Goal: Transaction & Acquisition: Purchase product/service

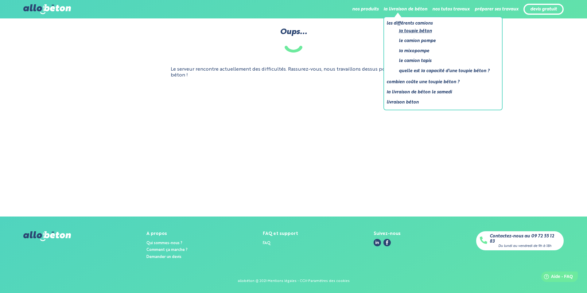
click at [409, 32] on link "La toupie béton" at bounding box center [444, 31] width 91 height 8
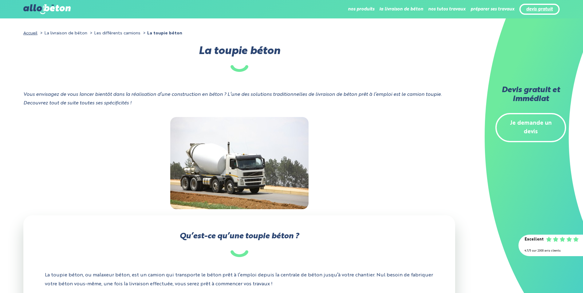
click at [543, 9] on link "devis gratuit" at bounding box center [539, 9] width 27 height 5
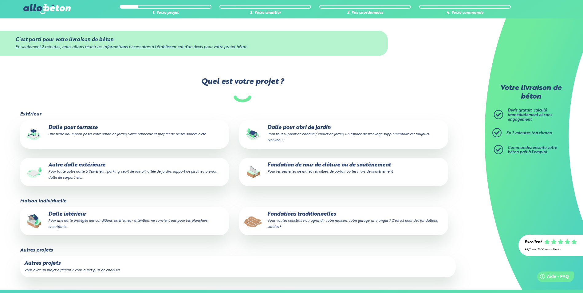
click at [127, 132] on small "Une belle dalle pour poser votre salon de jardin, votre barbecue et profiter de…" at bounding box center [127, 134] width 158 height 4
click at [0, 0] on input "Dalle pour terrasse Une belle dalle pour poser votre salon de jardin, votre bar…" at bounding box center [0, 0] width 0 height 0
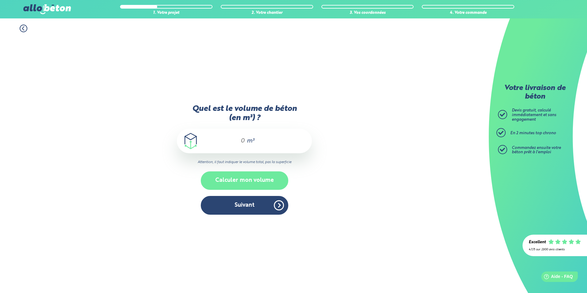
click at [272, 176] on button "Calculer mon volume" at bounding box center [245, 180] width 88 height 18
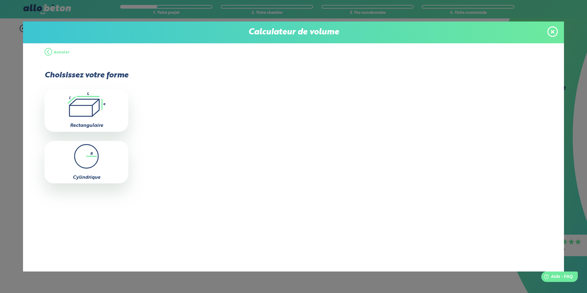
click at [88, 104] on icon ".icon-calc-rectanglea{fill:none;stroke-linecap:round;stroke-width:3px;stroke:#6…" at bounding box center [87, 104] width 78 height 25
type input "0"
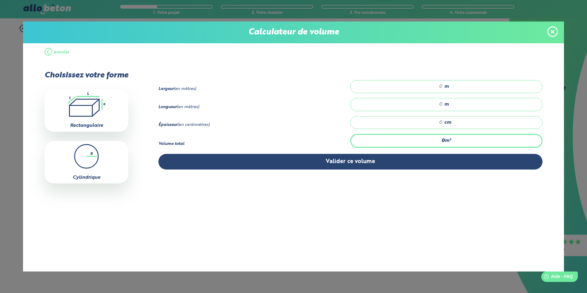
click at [441, 87] on input "number" at bounding box center [400, 87] width 86 height 6
type input "5"
type input "4"
type input "4.5"
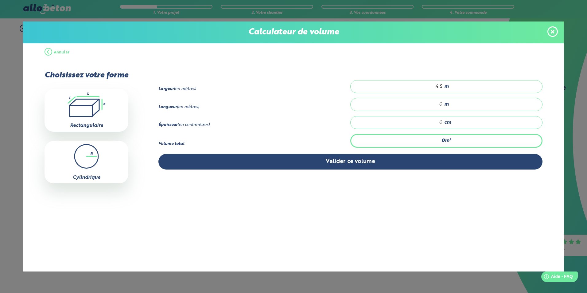
click at [442, 104] on input "number" at bounding box center [400, 104] width 86 height 6
type input "5"
click at [442, 122] on div "cm" at bounding box center [446, 122] width 192 height 13
type input "0.225"
type input "1"
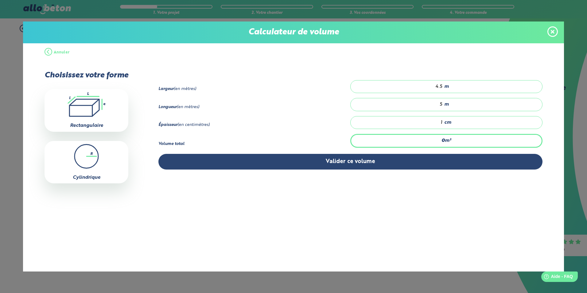
type input "3.15"
type input "14"
type input "0.225"
type input "1"
type input "3.375"
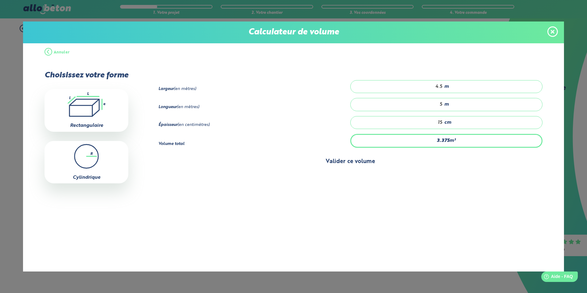
type input "15"
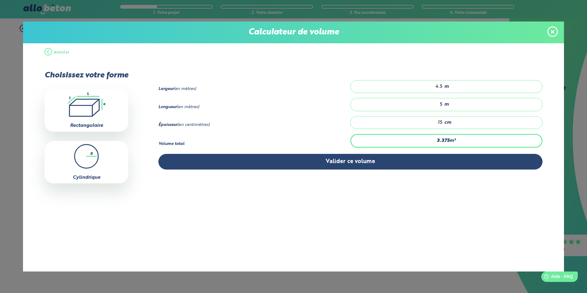
click at [392, 161] on button "Valider ce volume" at bounding box center [350, 162] width 384 height 16
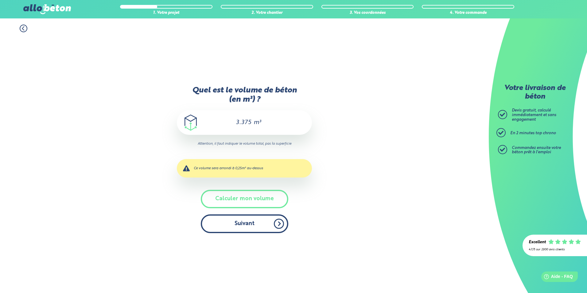
click at [240, 226] on button "Suivant" at bounding box center [245, 223] width 88 height 19
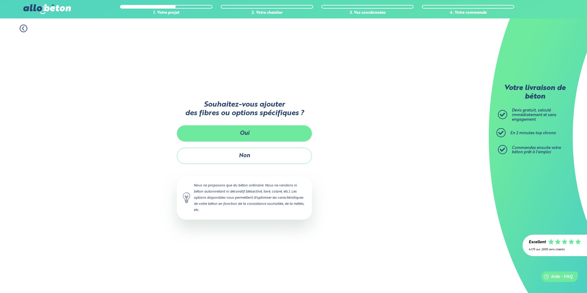
click at [261, 130] on button "Oui" at bounding box center [244, 133] width 135 height 16
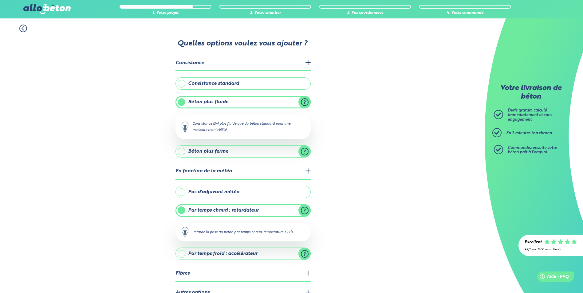
click at [210, 86] on label "Consistance standard" at bounding box center [242, 83] width 135 height 12
click at [0, 0] on input "Consistance standard" at bounding box center [0, 0] width 0 height 0
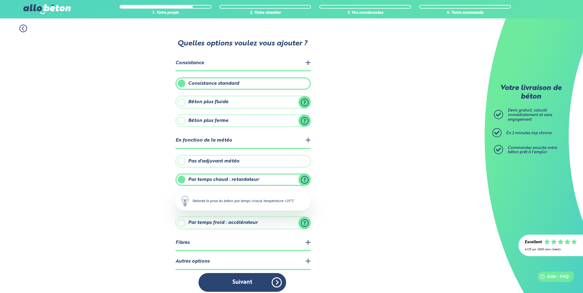
click at [213, 160] on label "Pas d'adjuvant météo" at bounding box center [242, 161] width 135 height 12
click at [0, 0] on input "Pas d'adjuvant météo" at bounding box center [0, 0] width 0 height 0
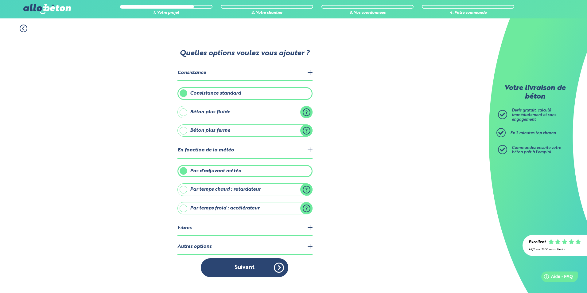
click at [310, 228] on legend "Fibres" at bounding box center [244, 228] width 135 height 16
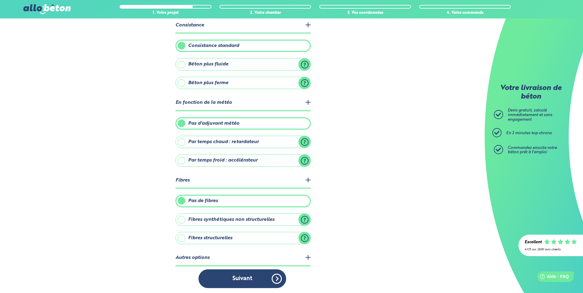
scroll to position [39, 0]
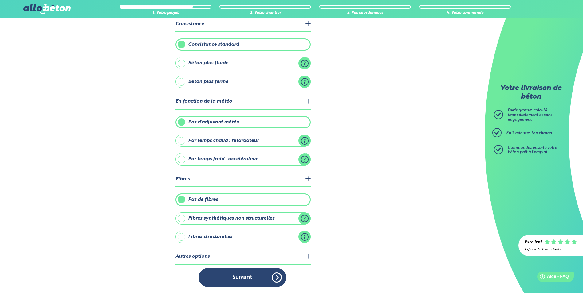
click at [183, 238] on label "Fibres structurelles" at bounding box center [242, 237] width 135 height 12
click at [0, 0] on input "Fibres structurelles" at bounding box center [0, 0] width 0 height 0
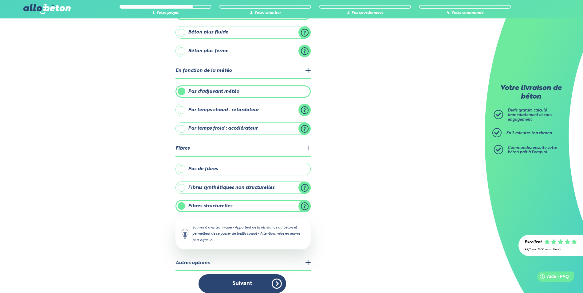
scroll to position [76, 0]
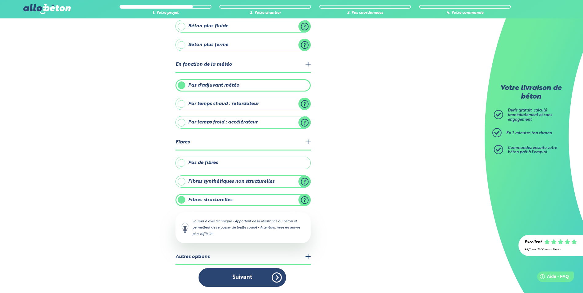
click at [184, 181] on label "Fibres synthétiques non structurelles" at bounding box center [242, 181] width 135 height 12
click at [0, 0] on input "Fibres synthétiques non structurelles" at bounding box center [0, 0] width 0 height 0
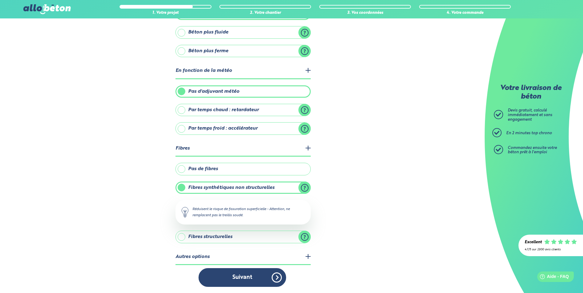
scroll to position [70, 0]
click at [257, 273] on button "Suivant" at bounding box center [242, 277] width 88 height 19
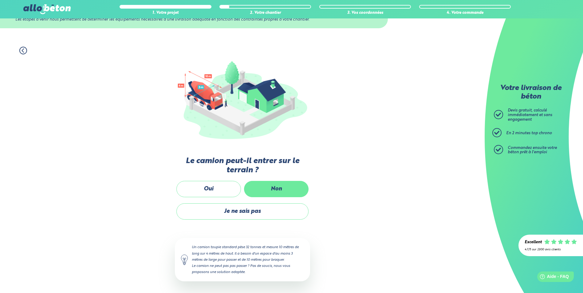
click at [283, 187] on label "Non" at bounding box center [276, 189] width 64 height 16
click at [0, 0] on input "Non" at bounding box center [0, 0] width 0 height 0
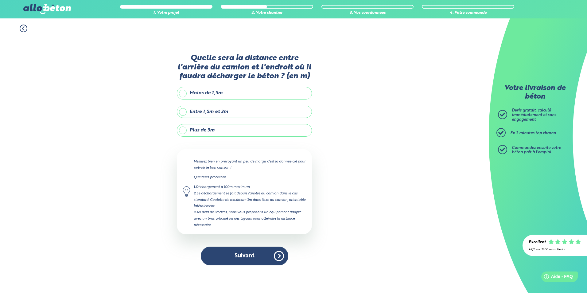
click at [220, 133] on label "Plus de 3m" at bounding box center [244, 130] width 135 height 12
click at [0, 0] on input "Plus de 3m" at bounding box center [0, 0] width 0 height 0
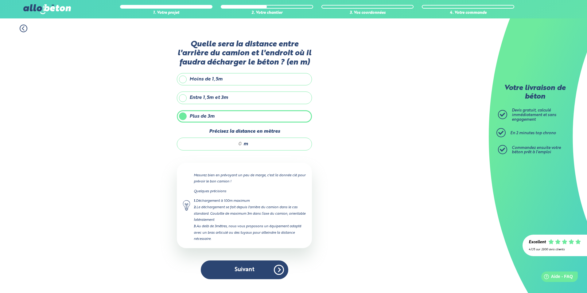
click at [241, 143] on input "Précisez la distance en mètres" at bounding box center [212, 144] width 59 height 6
type input "1"
type input "20"
click at [258, 270] on button "Suivant" at bounding box center [245, 269] width 88 height 19
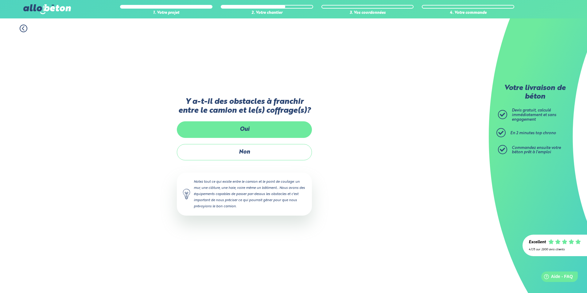
click at [295, 127] on label "Oui" at bounding box center [244, 129] width 135 height 16
click at [0, 0] on input "Oui" at bounding box center [0, 0] width 0 height 0
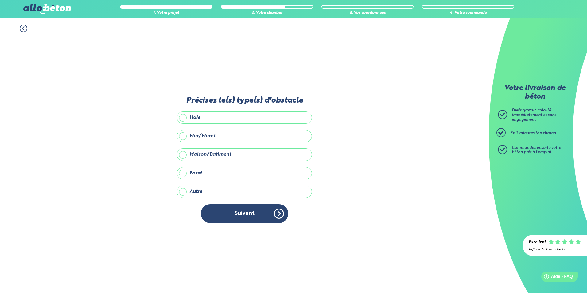
click at [192, 152] on label "Maison/Batiment" at bounding box center [244, 154] width 135 height 12
click at [0, 0] on input "Maison/Batiment" at bounding box center [0, 0] width 0 height 0
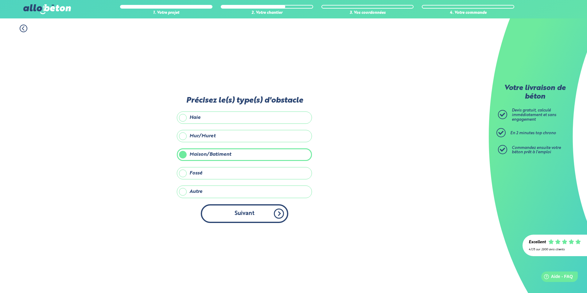
click at [250, 209] on button "Suivant" at bounding box center [245, 213] width 88 height 19
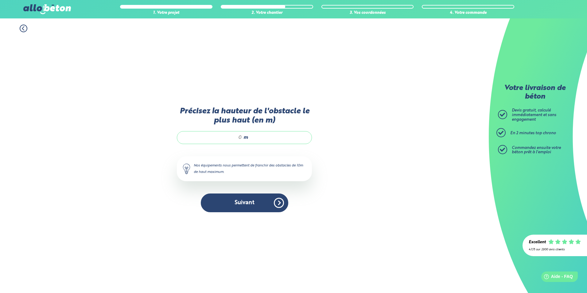
click at [242, 137] on div "m" at bounding box center [244, 137] width 135 height 13
type input "5"
click at [266, 205] on button "Suivant" at bounding box center [245, 202] width 88 height 19
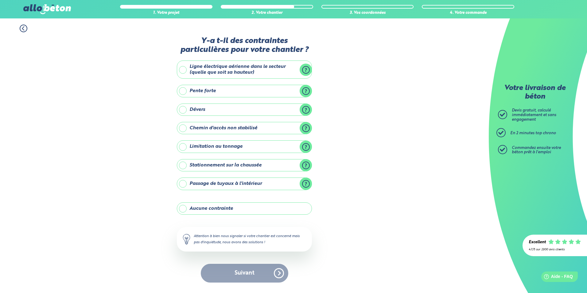
click at [183, 164] on label "Stationnement sur la chaussée" at bounding box center [244, 165] width 135 height 12
click at [0, 0] on input "Stationnement sur la chaussée" at bounding box center [0, 0] width 0 height 0
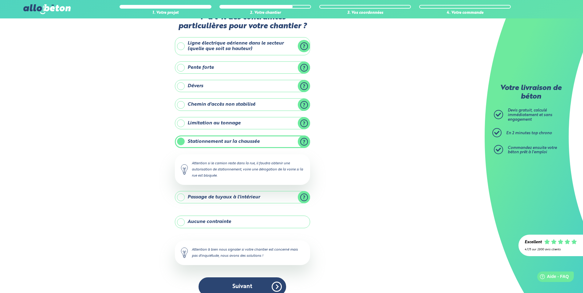
scroll to position [29, 0]
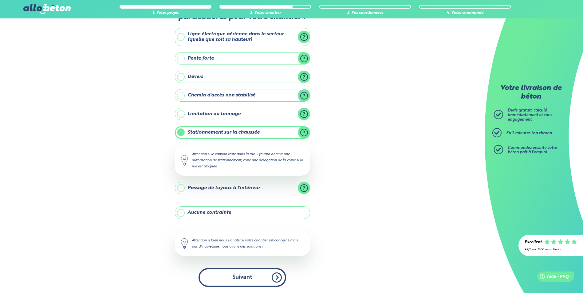
click at [255, 275] on button "Suivant" at bounding box center [242, 277] width 88 height 19
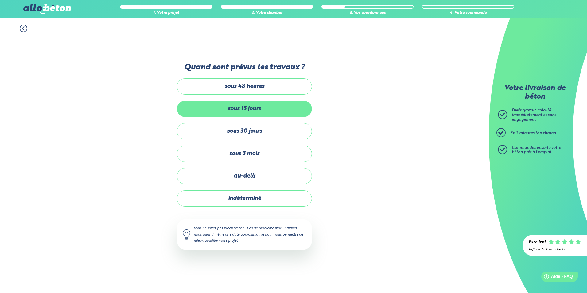
click at [267, 109] on label "sous 15 jours" at bounding box center [244, 109] width 135 height 16
click at [0, 0] on input "sous 15 jours" at bounding box center [0, 0] width 0 height 0
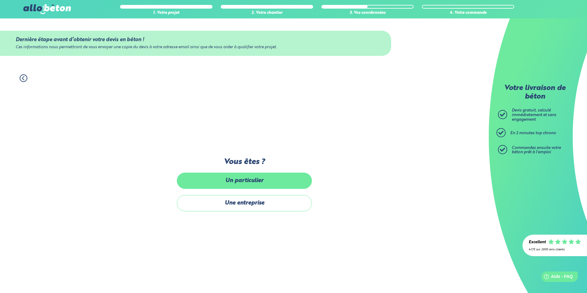
click at [270, 180] on label "Un particulier" at bounding box center [244, 181] width 135 height 16
click at [0, 0] on input "Un particulier" at bounding box center [0, 0] width 0 height 0
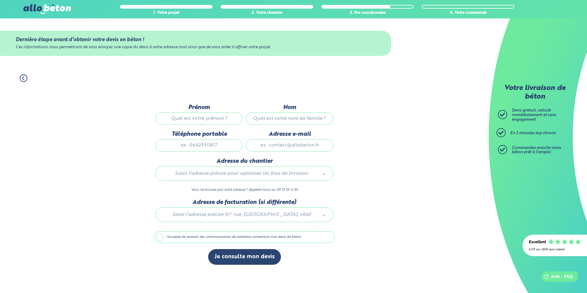
click at [186, 117] on input "Prénom" at bounding box center [199, 118] width 88 height 12
type input "romain"
type input "gros"
type input "0676778773"
type input "romain.gros@umontpellier.fr"
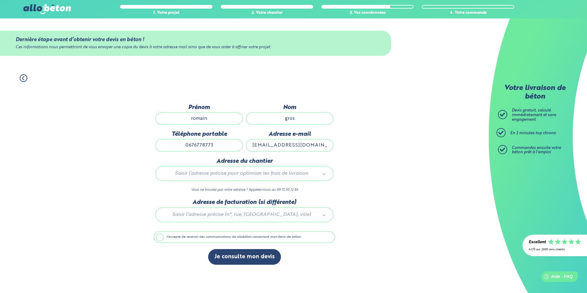
type input "8 Avenue Antoine de Saint-Exupéry, Gignac (34150)"
click at [160, 238] on label "J'accepte de recevoir des communications de allobéton concernant mon devis de b…" at bounding box center [244, 237] width 181 height 12
click at [0, 0] on input "J'accepte de recevoir des communications de allobéton concernant mon devis de b…" at bounding box center [0, 0] width 0 height 0
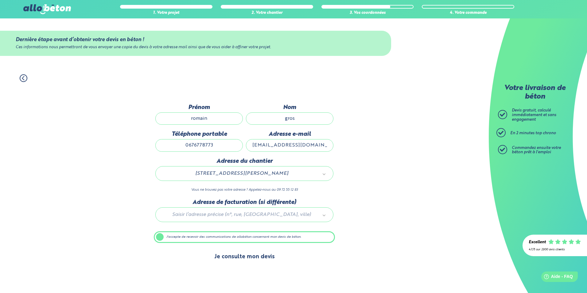
click at [250, 255] on button "Je consulte mon devis" at bounding box center [244, 257] width 73 height 16
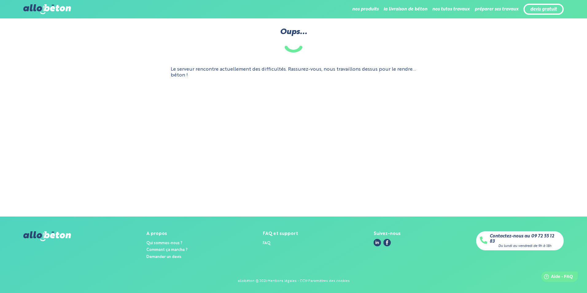
click at [553, 9] on link "devis gratuit" at bounding box center [543, 9] width 27 height 5
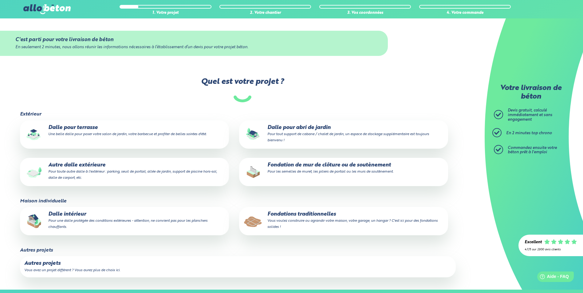
click at [82, 139] on label "Dalle pour terrasse Une belle dalle pour poser votre salon de jardin, votre bar…" at bounding box center [124, 134] width 209 height 28
click at [0, 0] on input "Dalle pour terrasse Une belle dalle pour poser votre salon de jardin, votre bar…" at bounding box center [0, 0] width 0 height 0
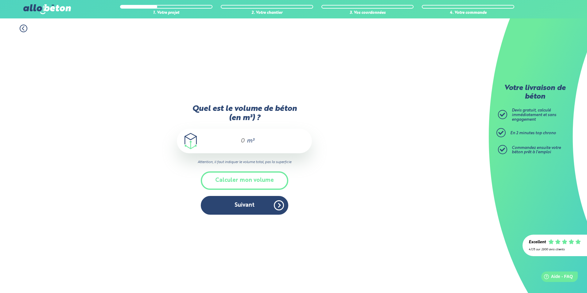
click at [245, 141] on div "m³" at bounding box center [244, 141] width 135 height 25
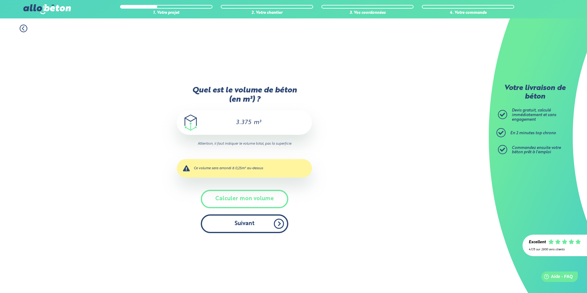
type input "3.375"
click at [255, 231] on button "Suivant" at bounding box center [245, 223] width 88 height 19
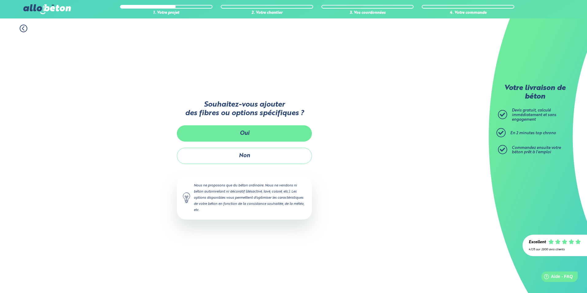
click at [249, 134] on button "Oui" at bounding box center [244, 133] width 135 height 16
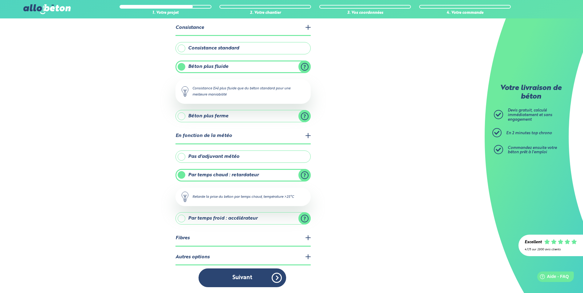
scroll to position [36, 0]
click at [308, 240] on legend "Fibres" at bounding box center [242, 238] width 135 height 16
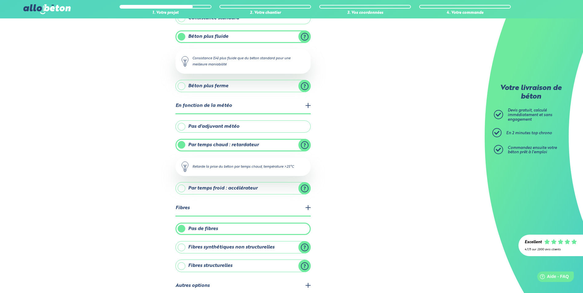
scroll to position [94, 0]
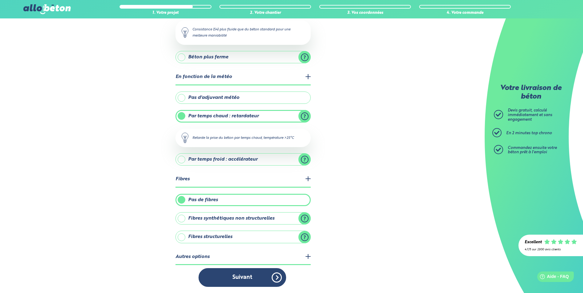
click at [182, 239] on label "Fibres structurelles" at bounding box center [242, 237] width 135 height 12
click at [0, 0] on input "Fibres structurelles" at bounding box center [0, 0] width 0 height 0
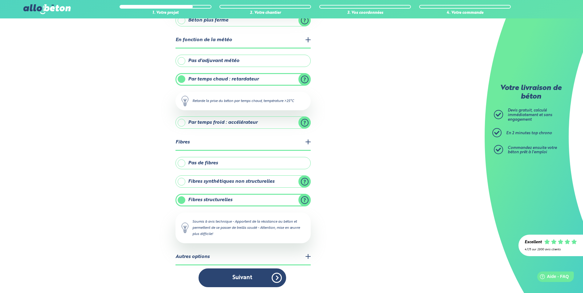
scroll to position [131, 0]
click at [183, 180] on label "Fibres synthétiques non structurelles" at bounding box center [242, 181] width 135 height 12
click at [0, 0] on input "Fibres synthétiques non structurelles" at bounding box center [0, 0] width 0 height 0
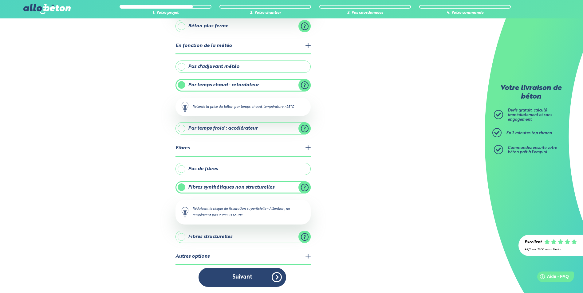
scroll to position [125, 0]
click at [181, 238] on label "Fibres structurelles" at bounding box center [242, 237] width 135 height 12
click at [0, 0] on input "Fibres structurelles" at bounding box center [0, 0] width 0 height 0
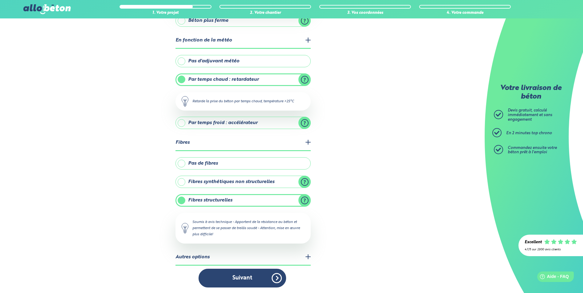
scroll to position [131, 0]
click at [183, 182] on label "Fibres synthétiques non structurelles" at bounding box center [242, 181] width 135 height 12
click at [0, 0] on input "Fibres synthétiques non structurelles" at bounding box center [0, 0] width 0 height 0
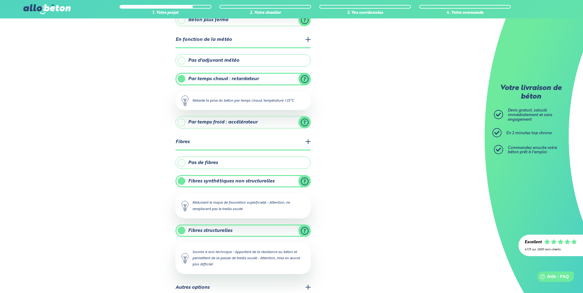
scroll to position [125, 0]
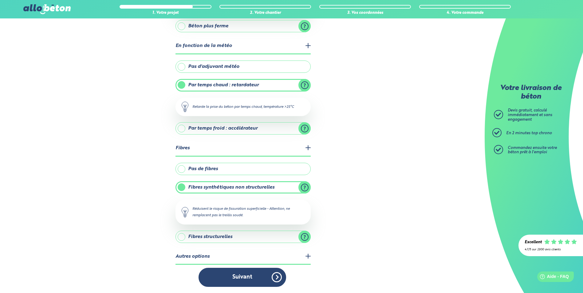
click at [182, 236] on label "Fibres structurelles" at bounding box center [242, 237] width 135 height 12
click at [0, 0] on input "Fibres structurelles" at bounding box center [0, 0] width 0 height 0
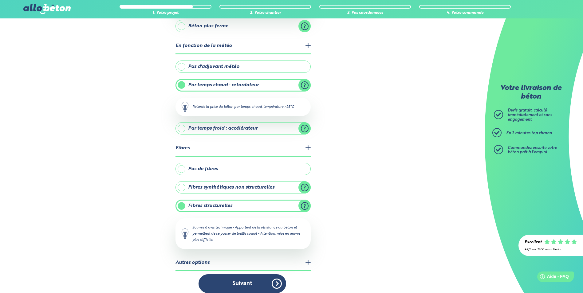
scroll to position [131, 0]
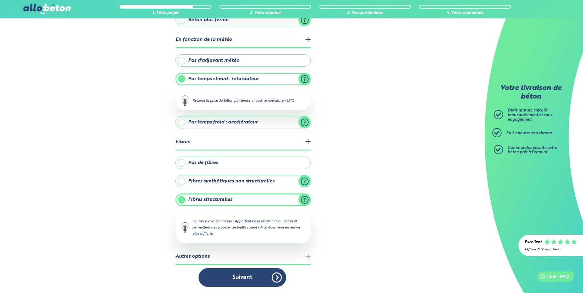
click at [183, 180] on label "Fibres synthétiques non structurelles" at bounding box center [242, 181] width 135 height 12
click at [0, 0] on input "Fibres synthétiques non structurelles" at bounding box center [0, 0] width 0 height 0
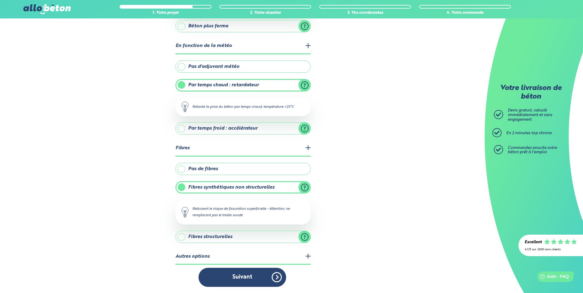
scroll to position [125, 0]
click at [180, 235] on label "Fibres structurelles" at bounding box center [242, 237] width 135 height 12
click at [0, 0] on input "Fibres structurelles" at bounding box center [0, 0] width 0 height 0
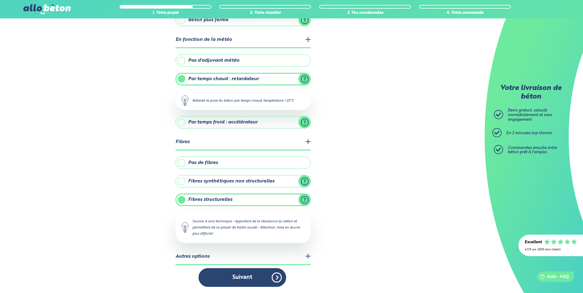
click at [182, 181] on label "Fibres synthétiques non structurelles" at bounding box center [242, 181] width 135 height 12
click at [0, 0] on input "Fibres synthétiques non structurelles" at bounding box center [0, 0] width 0 height 0
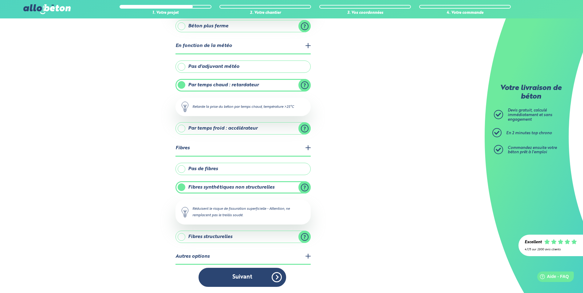
click at [182, 234] on label "Fibres structurelles" at bounding box center [242, 237] width 135 height 12
click at [0, 0] on input "Fibres structurelles" at bounding box center [0, 0] width 0 height 0
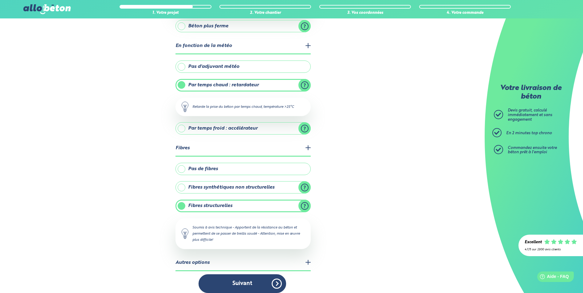
scroll to position [131, 0]
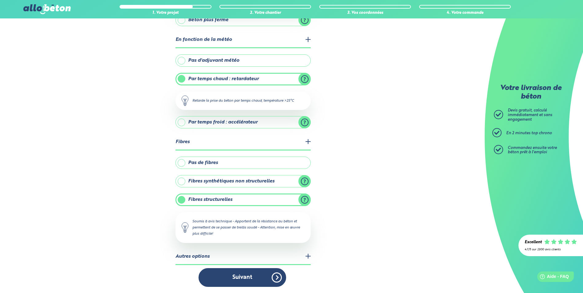
click at [181, 182] on label "Fibres synthétiques non structurelles" at bounding box center [242, 181] width 135 height 12
click at [0, 0] on input "Fibres synthétiques non structurelles" at bounding box center [0, 0] width 0 height 0
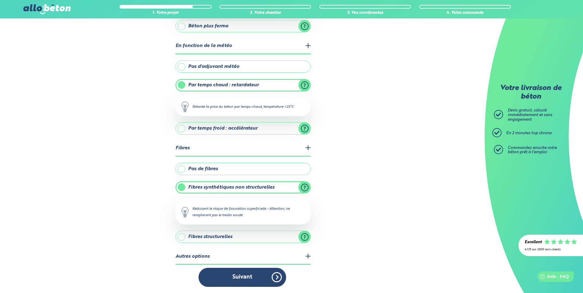
scroll to position [125, 0]
click at [183, 237] on label "Fibres structurelles" at bounding box center [242, 237] width 135 height 12
click at [0, 0] on input "Fibres structurelles" at bounding box center [0, 0] width 0 height 0
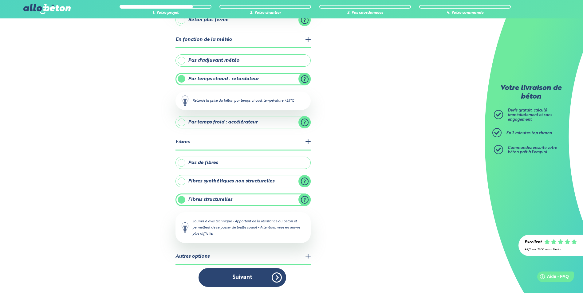
click at [182, 184] on label "Fibres synthétiques non structurelles" at bounding box center [242, 181] width 135 height 12
click at [0, 0] on input "Fibres synthétiques non structurelles" at bounding box center [0, 0] width 0 height 0
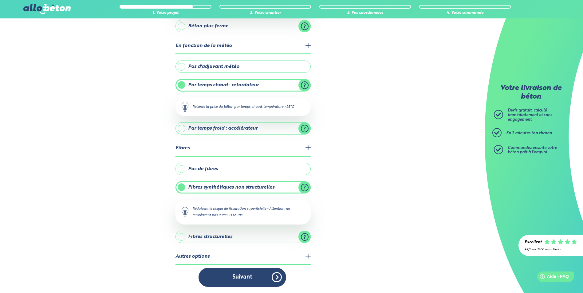
click at [184, 238] on label "Fibres structurelles" at bounding box center [242, 237] width 135 height 12
click at [0, 0] on input "Fibres structurelles" at bounding box center [0, 0] width 0 height 0
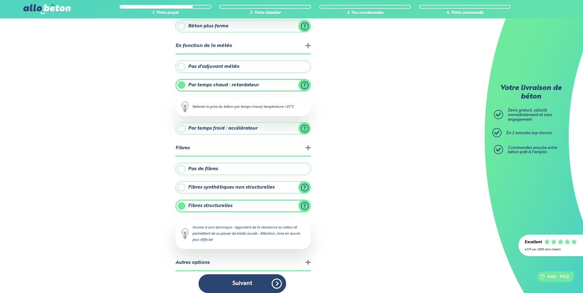
scroll to position [131, 0]
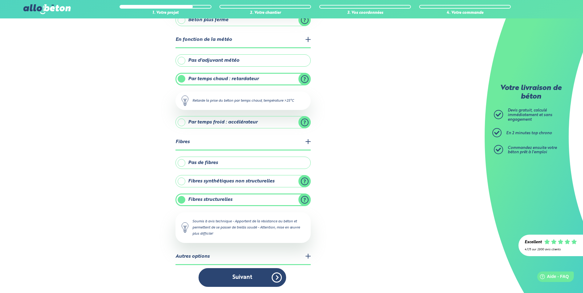
click at [181, 200] on label "Fibres structurelles" at bounding box center [242, 199] width 135 height 12
click at [0, 0] on input "Fibres structurelles" at bounding box center [0, 0] width 0 height 0
click at [183, 182] on label "Fibres synthétiques non structurelles" at bounding box center [242, 181] width 135 height 12
click at [0, 0] on input "Fibres synthétiques non structurelles" at bounding box center [0, 0] width 0 height 0
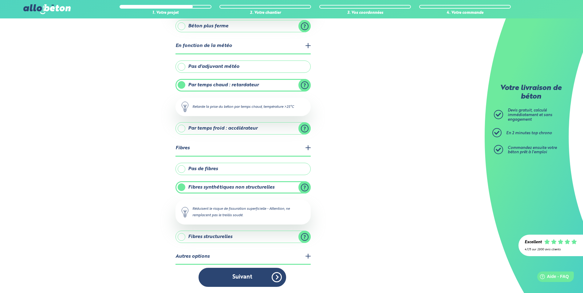
scroll to position [125, 0]
click at [184, 237] on label "Fibres structurelles" at bounding box center [242, 237] width 135 height 12
click at [0, 0] on input "Fibres structurelles" at bounding box center [0, 0] width 0 height 0
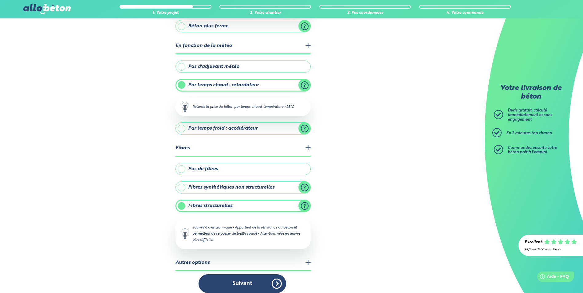
scroll to position [131, 0]
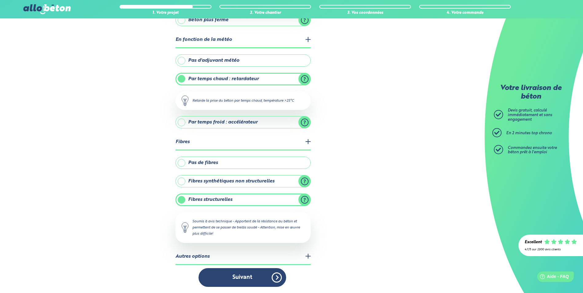
click at [178, 181] on label "Fibres synthétiques non structurelles" at bounding box center [242, 181] width 135 height 12
click at [0, 0] on input "Fibres synthétiques non structurelles" at bounding box center [0, 0] width 0 height 0
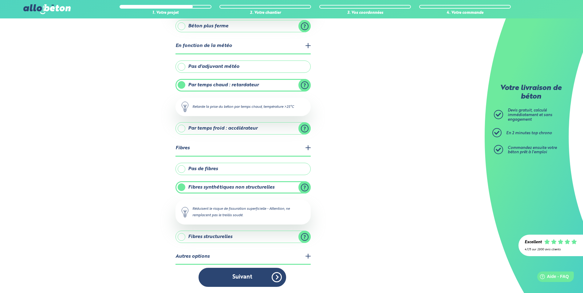
click at [183, 237] on label "Fibres structurelles" at bounding box center [242, 237] width 135 height 12
click at [0, 0] on input "Fibres structurelles" at bounding box center [0, 0] width 0 height 0
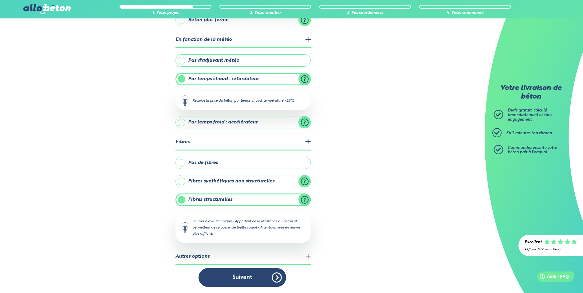
click at [180, 181] on label "Fibres synthétiques non structurelles" at bounding box center [242, 181] width 135 height 12
click at [0, 0] on input "Fibres synthétiques non structurelles" at bounding box center [0, 0] width 0 height 0
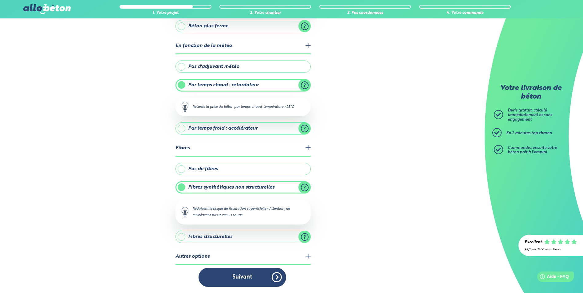
scroll to position [125, 0]
click at [184, 236] on label "Fibres structurelles" at bounding box center [242, 237] width 135 height 12
click at [0, 0] on input "Fibres structurelles" at bounding box center [0, 0] width 0 height 0
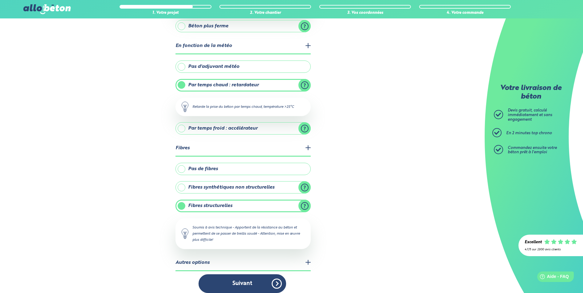
scroll to position [131, 0]
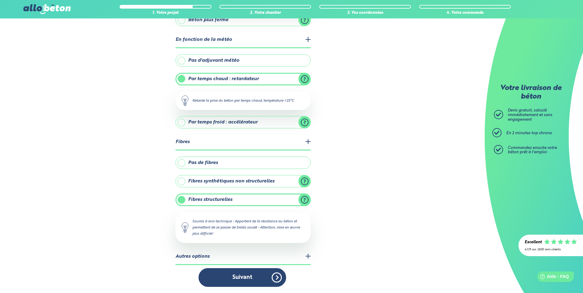
click at [185, 182] on label "Fibres synthétiques non structurelles" at bounding box center [242, 181] width 135 height 12
click at [0, 0] on input "Fibres synthétiques non structurelles" at bounding box center [0, 0] width 0 height 0
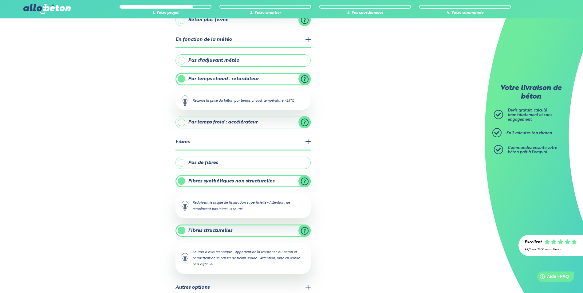
scroll to position [125, 0]
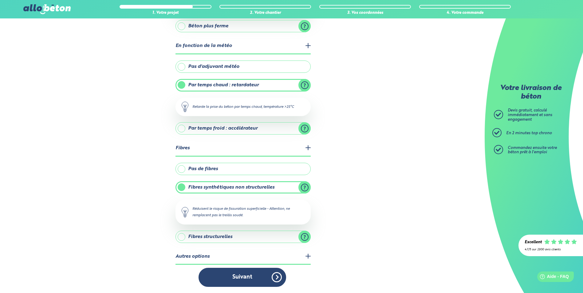
click at [181, 236] on label "Fibres structurelles" at bounding box center [242, 237] width 135 height 12
click at [0, 0] on input "Fibres structurelles" at bounding box center [0, 0] width 0 height 0
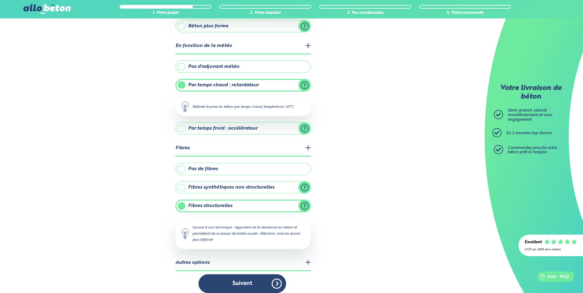
scroll to position [131, 0]
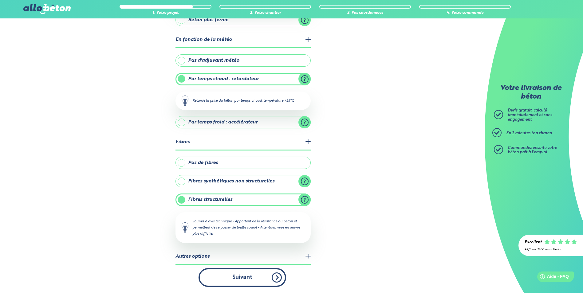
click at [263, 275] on button "Suivant" at bounding box center [242, 277] width 88 height 19
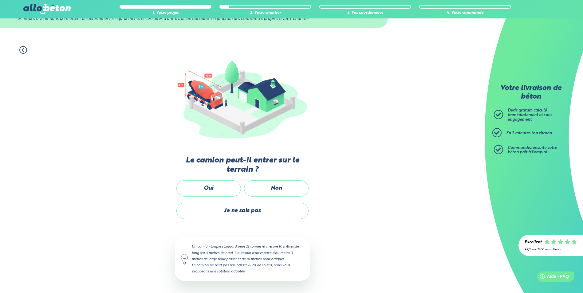
scroll to position [28, 0]
click at [254, 192] on label "Non" at bounding box center [276, 189] width 64 height 16
click at [0, 0] on input "Non" at bounding box center [0, 0] width 0 height 0
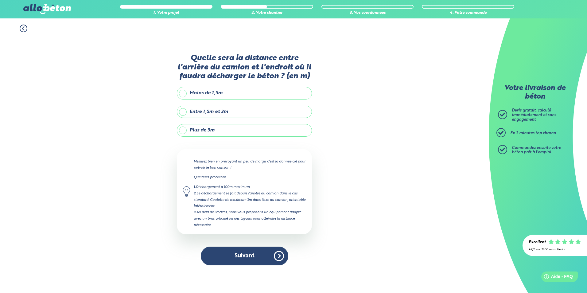
click at [214, 132] on label "Plus de 3m" at bounding box center [244, 130] width 135 height 12
click at [0, 0] on input "Plus de 3m" at bounding box center [0, 0] width 0 height 0
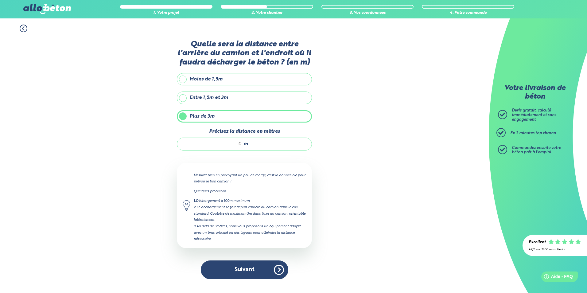
click at [243, 141] on div "m" at bounding box center [244, 144] width 135 height 13
type input "20"
click at [247, 273] on button "Suivant" at bounding box center [245, 269] width 88 height 19
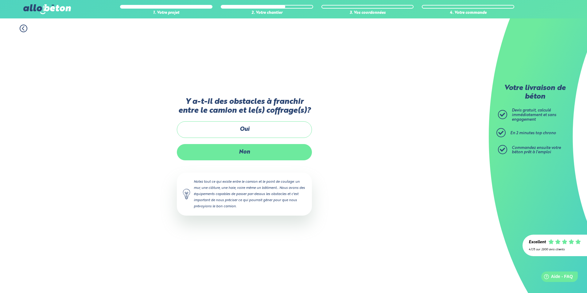
click at [246, 151] on label "Non" at bounding box center [244, 152] width 135 height 16
click at [0, 0] on input "Non" at bounding box center [0, 0] width 0 height 0
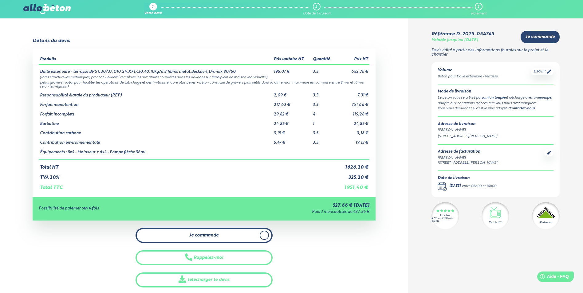
click at [226, 231] on link "Je commande" at bounding box center [203, 235] width 137 height 15
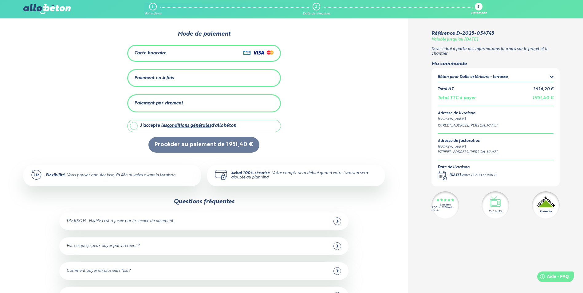
click at [131, 127] on label "J'accepte les conditions générales d'allobéton" at bounding box center [204, 126] width 154 height 12
checkbox input "true"
click at [203, 50] on div "Carte bancaire" at bounding box center [203, 53] width 139 height 9
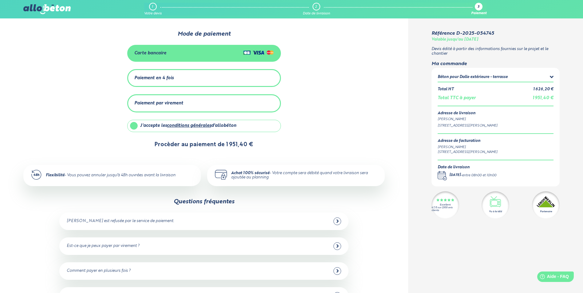
click at [229, 145] on button "Procèder au paiement de 1 951,40 €" at bounding box center [203, 145] width 111 height 16
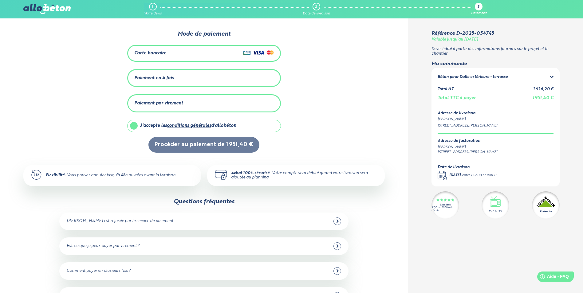
click at [154, 102] on div "Paiement par virement" at bounding box center [158, 103] width 49 height 5
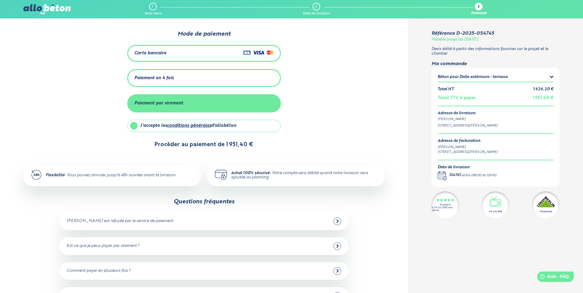
click at [195, 146] on button "Procèder au paiement de 1 951,40 €" at bounding box center [203, 145] width 111 height 16
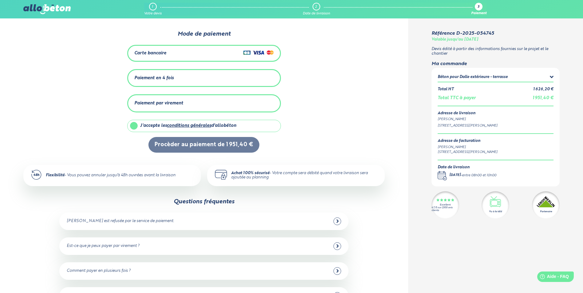
click at [211, 53] on div "Carte bancaire" at bounding box center [203, 53] width 139 height 9
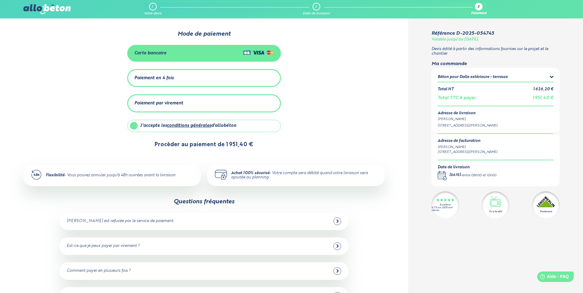
click at [211, 139] on button "Procèder au paiement de 1 951,40 €" at bounding box center [203, 145] width 111 height 16
